Goal: Transaction & Acquisition: Obtain resource

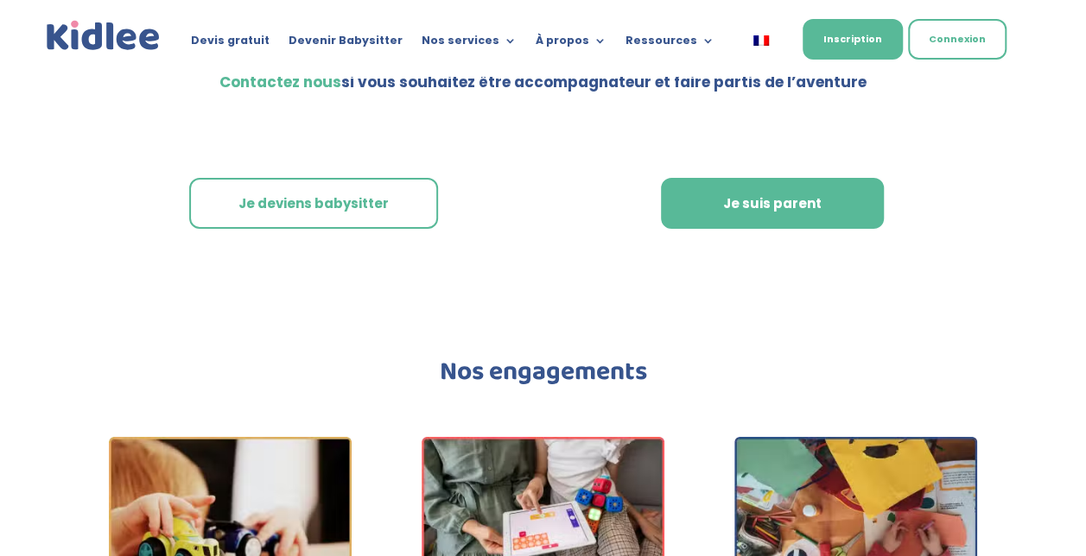
scroll to position [6230, 0]
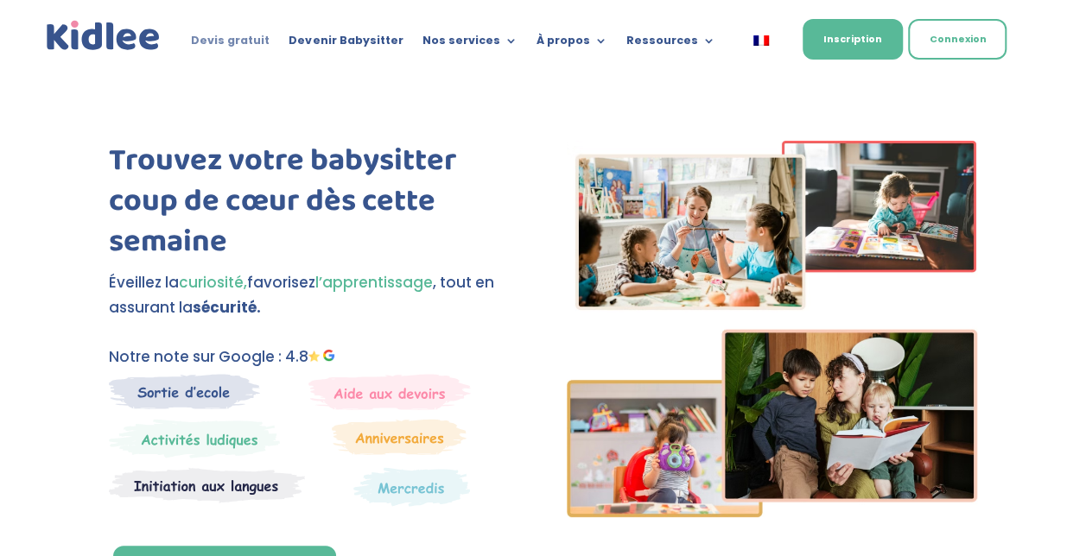
click at [255, 38] on link "Devis gratuit" at bounding box center [230, 44] width 79 height 19
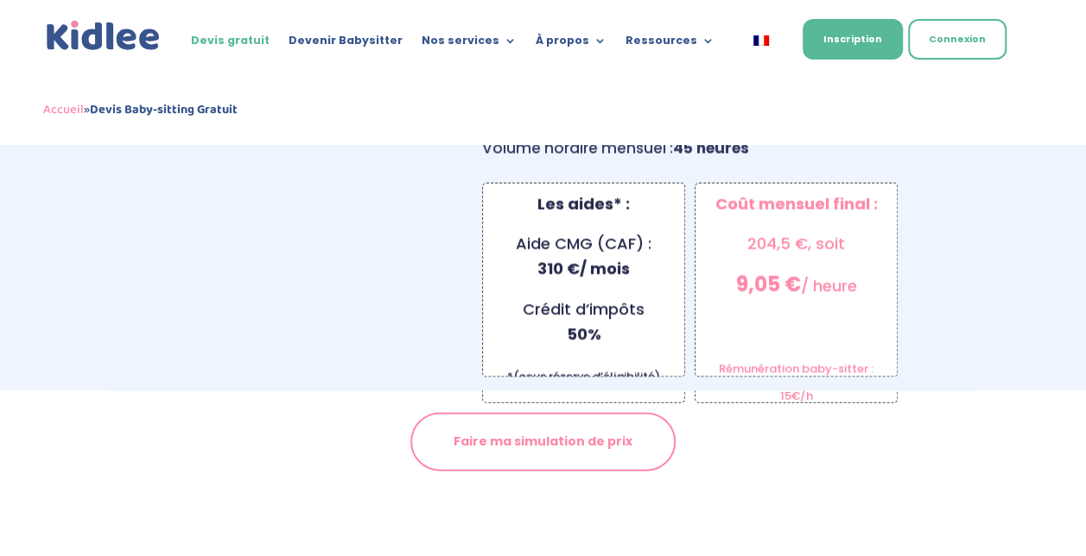
scroll to position [1701, 0]
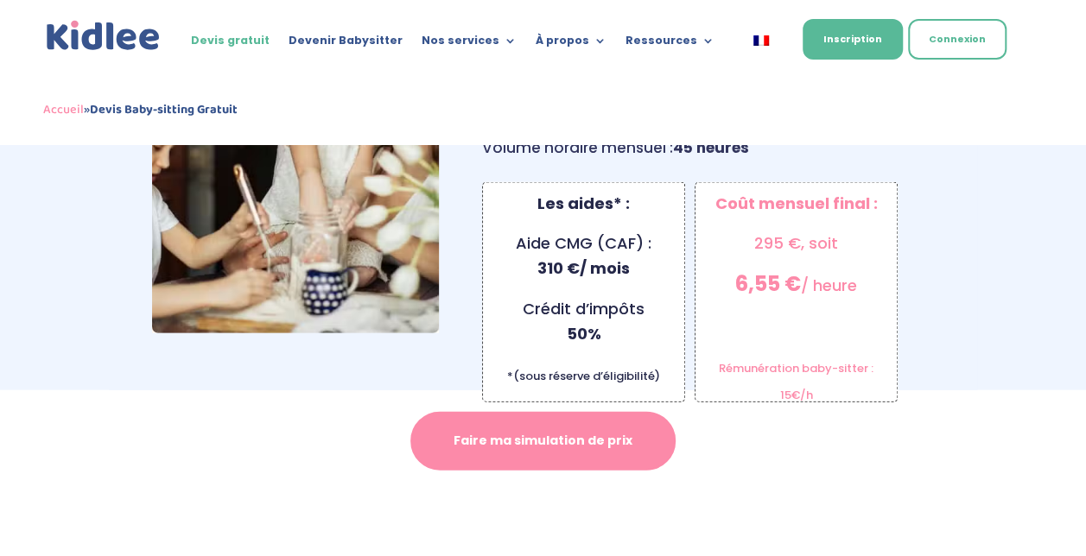
click at [582, 420] on link "Faire ma simulation de prix" at bounding box center [542, 441] width 265 height 59
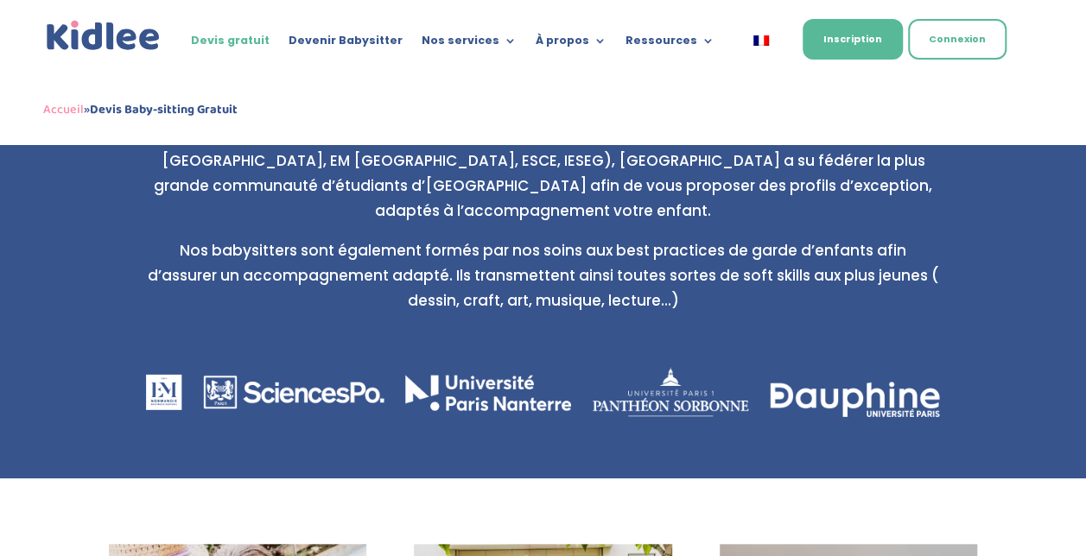
scroll to position [4459, 0]
